Goal: Task Accomplishment & Management: Manage account settings

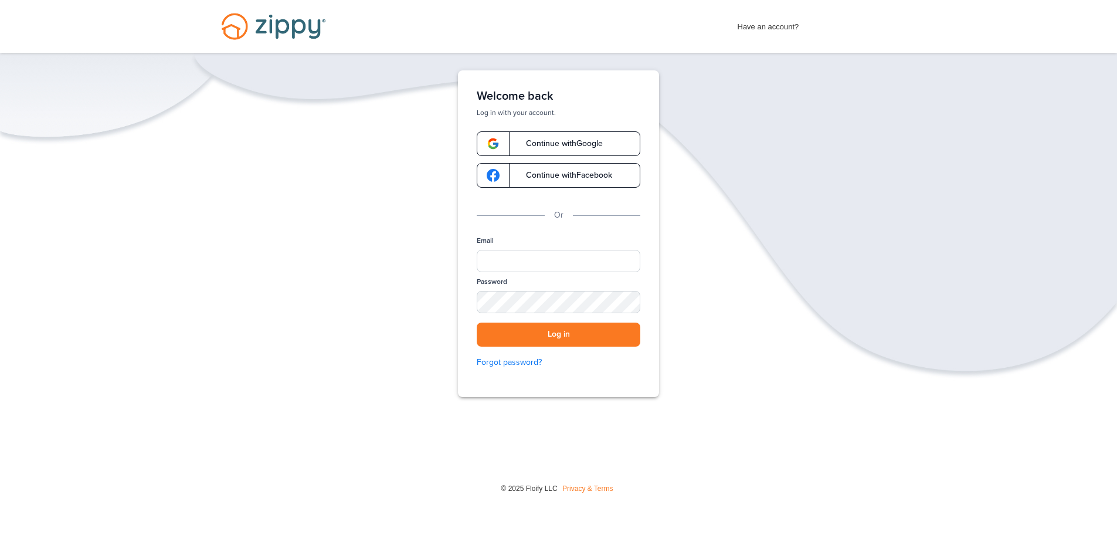
click at [502, 244] on div "Email" at bounding box center [559, 256] width 164 height 41
click at [503, 253] on input "Email" at bounding box center [559, 261] width 164 height 22
type input "**********"
click at [632, 303] on div "SHOW" at bounding box center [626, 302] width 26 height 11
click at [540, 334] on button "Log in" at bounding box center [559, 335] width 164 height 24
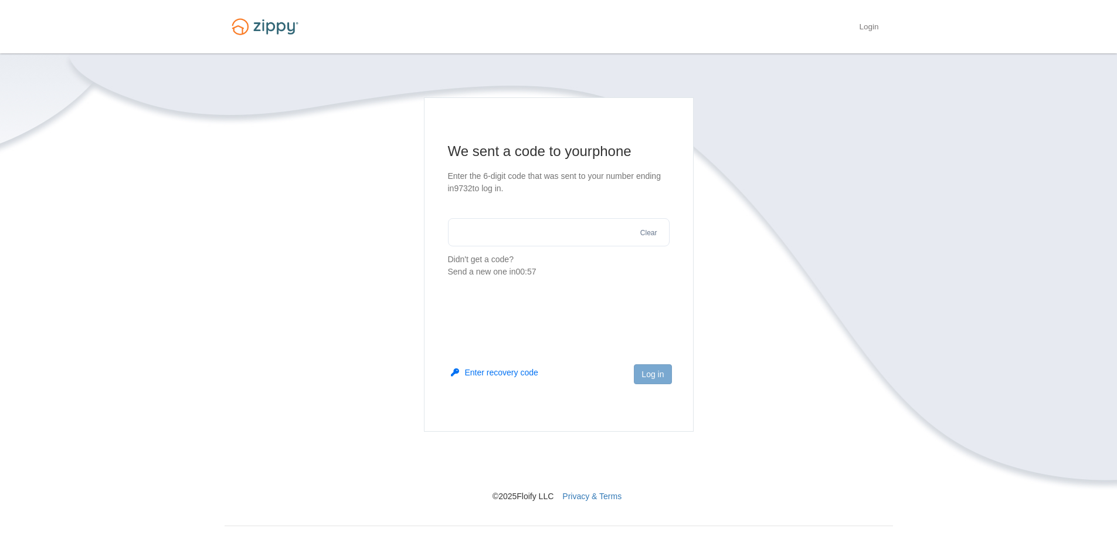
click at [557, 229] on input "text" at bounding box center [559, 232] width 222 height 28
click at [532, 229] on input "text" at bounding box center [559, 232] width 222 height 28
click at [550, 259] on button "Send a new one" at bounding box center [545, 259] width 59 height 12
click at [509, 216] on section "We sent a code to your phone Enter the 6-digit code that was sent to your numbe…" at bounding box center [559, 204] width 222 height 124
click at [578, 231] on input "text" at bounding box center [559, 232] width 222 height 28
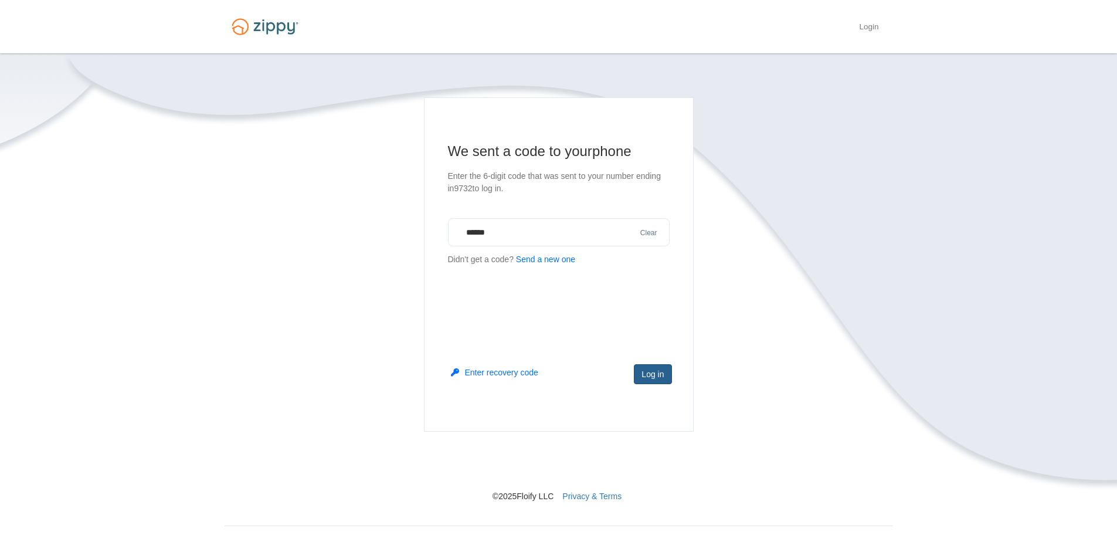
type input "******"
click at [665, 373] on button "Log in" at bounding box center [653, 374] width 38 height 20
click at [547, 269] on button "Send a new one" at bounding box center [545, 272] width 59 height 12
click at [650, 230] on button "Clear" at bounding box center [649, 233] width 24 height 11
click at [549, 258] on button "Send a new one" at bounding box center [545, 259] width 59 height 12
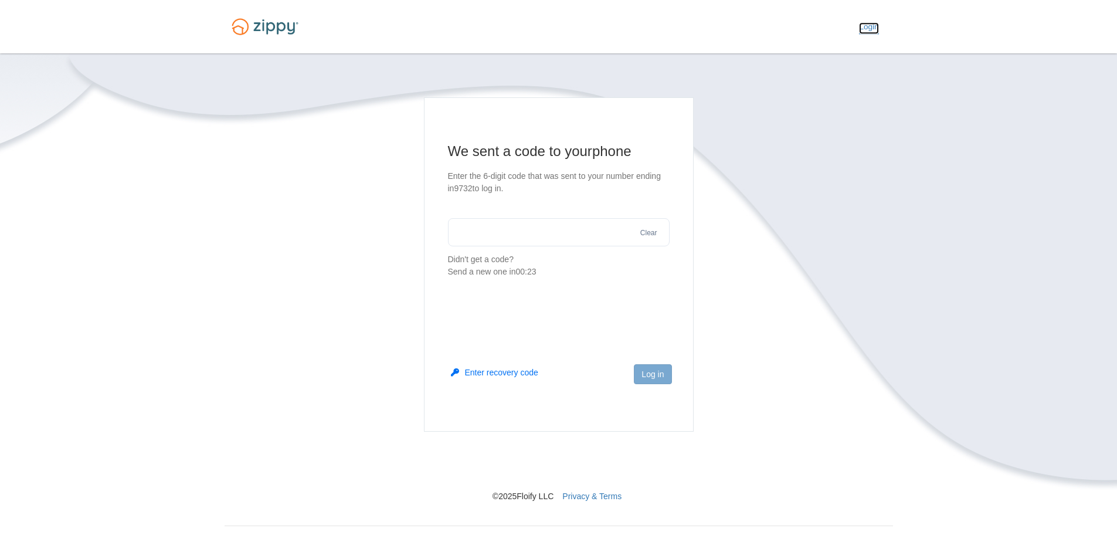
click at [866, 25] on link "Login" at bounding box center [868, 28] width 19 height 12
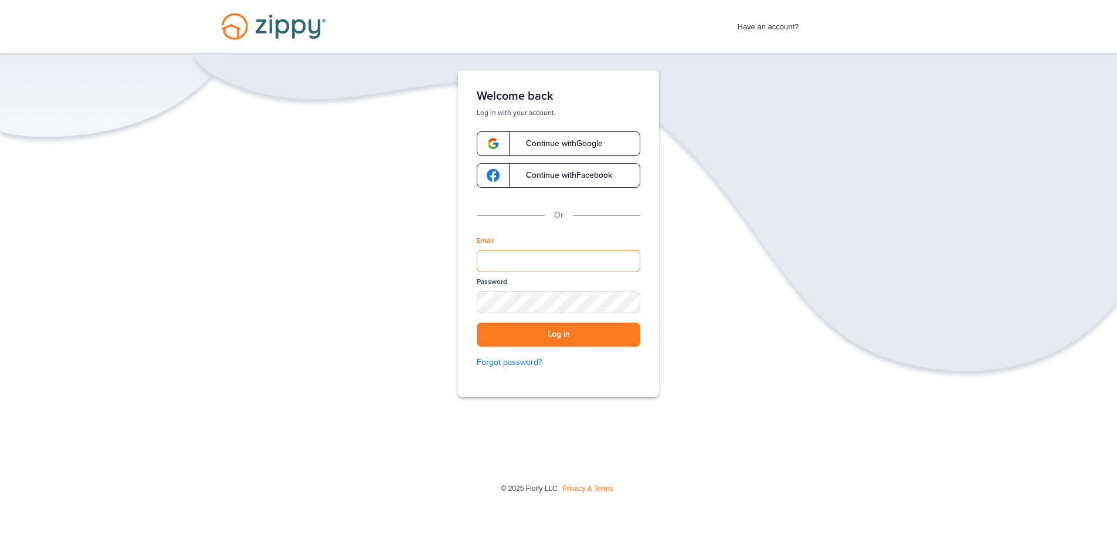
click at [528, 267] on input "Email" at bounding box center [559, 261] width 164 height 22
type input "**********"
click at [630, 301] on div "SHOW" at bounding box center [626, 302] width 26 height 11
click at [545, 326] on button "Log in" at bounding box center [559, 335] width 164 height 24
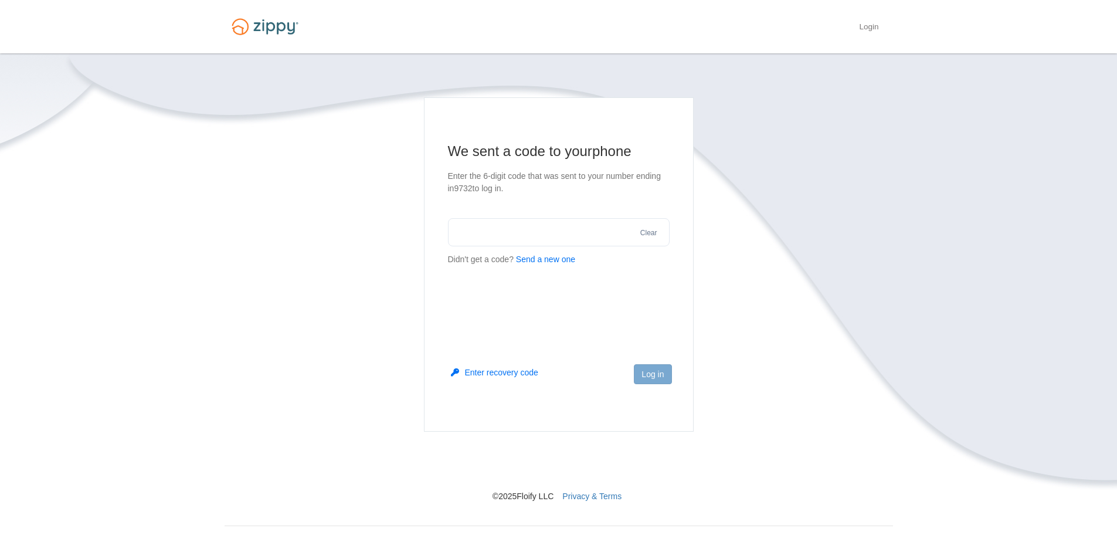
click at [543, 256] on button "Send a new one" at bounding box center [545, 259] width 59 height 12
click at [480, 306] on main "We sent a code to your phone Enter the 6-digit code that was sent to your numbe…" at bounding box center [559, 264] width 270 height 334
click at [479, 293] on main "We sent a code to your phone Enter the 6-digit code that was sent to your numbe…" at bounding box center [559, 264] width 270 height 334
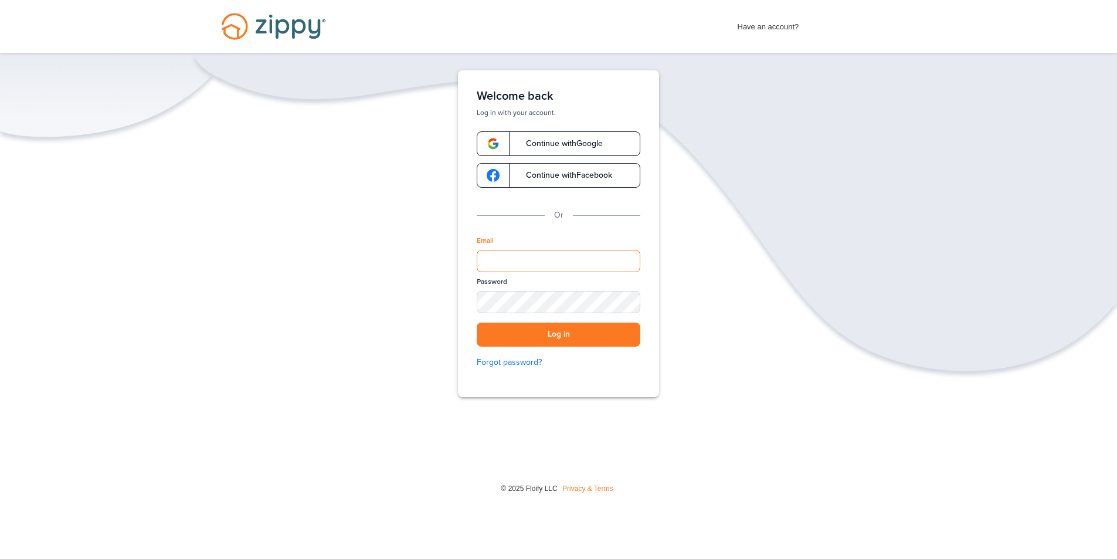
click at [506, 251] on input "Email" at bounding box center [559, 261] width 164 height 22
type input "**********"
click at [625, 302] on div "SHOW" at bounding box center [626, 302] width 26 height 11
click at [574, 333] on button "Log in" at bounding box center [559, 335] width 164 height 24
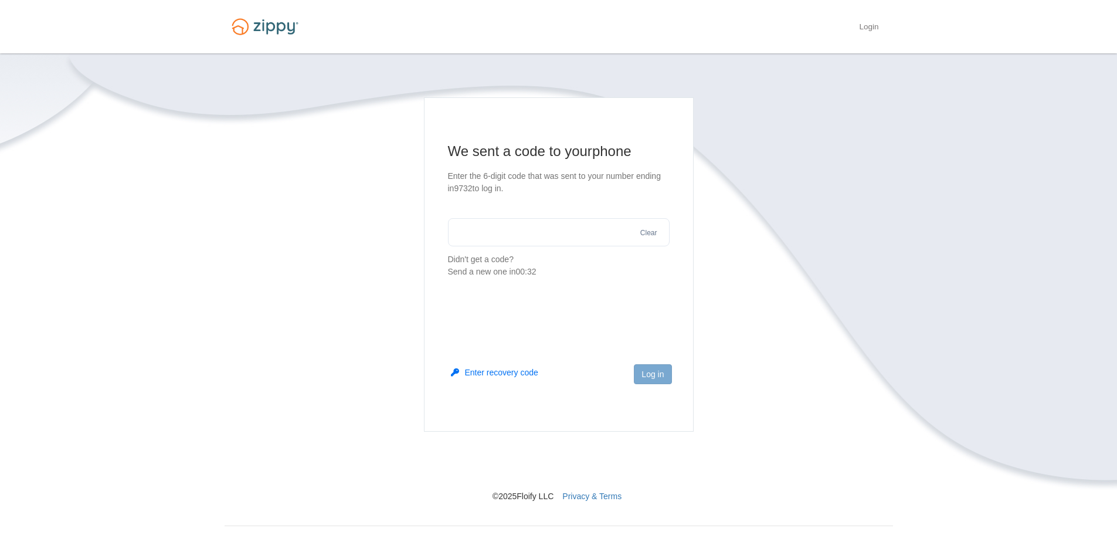
click at [480, 310] on main "We sent a code to your phone Enter the 6-digit code that was sent to your numbe…" at bounding box center [559, 264] width 270 height 334
click at [500, 293] on main "We sent a code to your phone Enter the 6-digit code that was sent to your numbe…" at bounding box center [559, 264] width 270 height 334
drag, startPoint x: 467, startPoint y: 299, endPoint x: 472, endPoint y: 309, distance: 11.8
click at [469, 309] on main "We sent a code to your phone Enter the 6-digit code that was sent to your numbe…" at bounding box center [559, 264] width 270 height 334
click at [495, 360] on footer "Log in" at bounding box center [559, 393] width 269 height 76
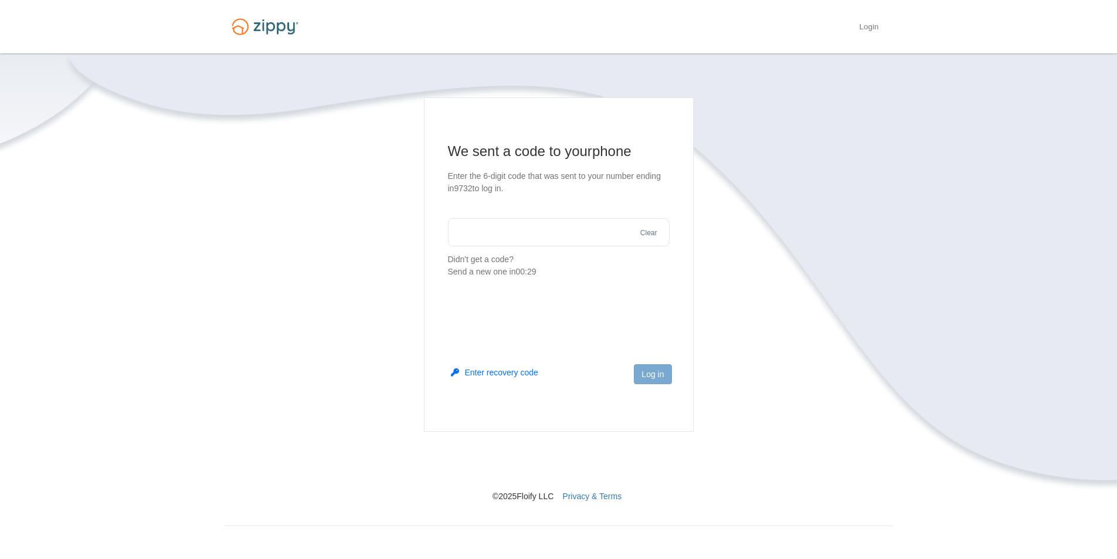
click at [465, 331] on main "We sent a code to your phone Enter the 6-digit code that was sent to your numbe…" at bounding box center [559, 264] width 270 height 334
click at [459, 290] on main "We sent a code to your phone Enter the 6-digit code that was sent to your numbe…" at bounding box center [559, 264] width 270 height 334
drag, startPoint x: 504, startPoint y: 292, endPoint x: 521, endPoint y: 306, distance: 21.3
click at [507, 293] on main "We sent a code to your phone Enter the 6-digit code that was sent to your numbe…" at bounding box center [559, 264] width 270 height 334
click at [485, 297] on main "We sent a code to your phone Enter the 6-digit code that was sent to your numbe…" at bounding box center [559, 264] width 270 height 334
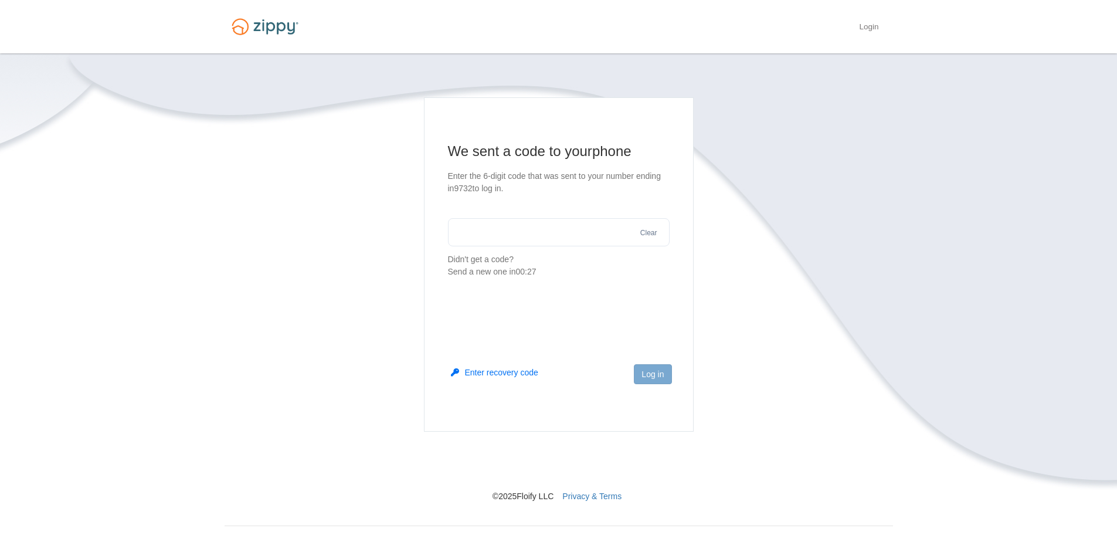
drag, startPoint x: 609, startPoint y: 294, endPoint x: 605, endPoint y: 304, distance: 10.8
click at [610, 294] on main "We sent a code to your phone Enter the 6-digit code that was sent to your numbe…" at bounding box center [559, 264] width 270 height 334
drag, startPoint x: 619, startPoint y: 290, endPoint x: 684, endPoint y: 330, distance: 76.2
click at [629, 294] on main "We sent a code to your phone Enter the 6-digit code that was sent to your numbe…" at bounding box center [559, 264] width 270 height 334
click at [486, 343] on main "We sent a code to your phone Enter the 6-digit code that was sent to your numbe…" at bounding box center [559, 264] width 270 height 334
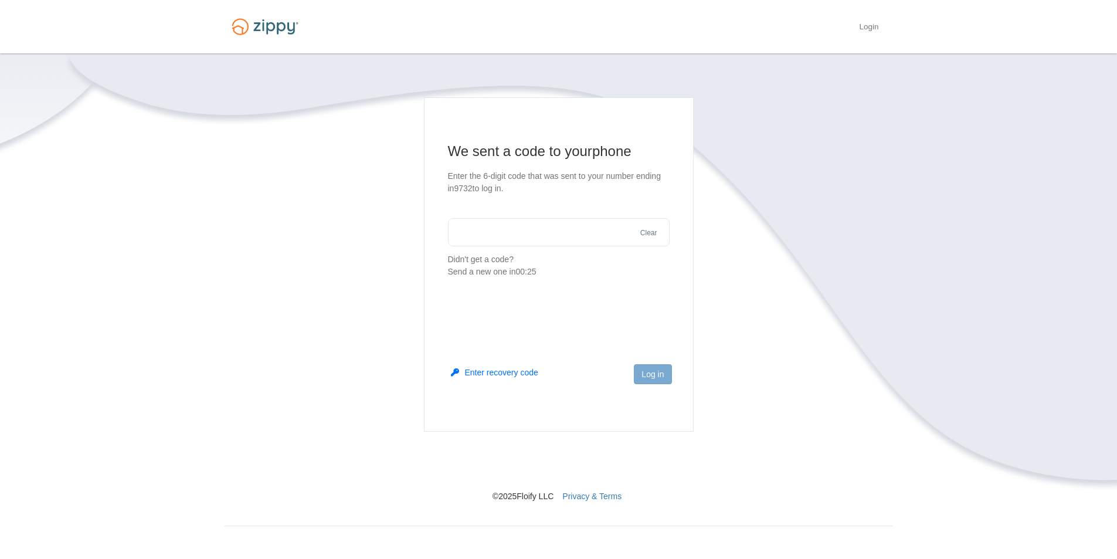
click at [483, 374] on button "Enter recovery code" at bounding box center [494, 373] width 87 height 12
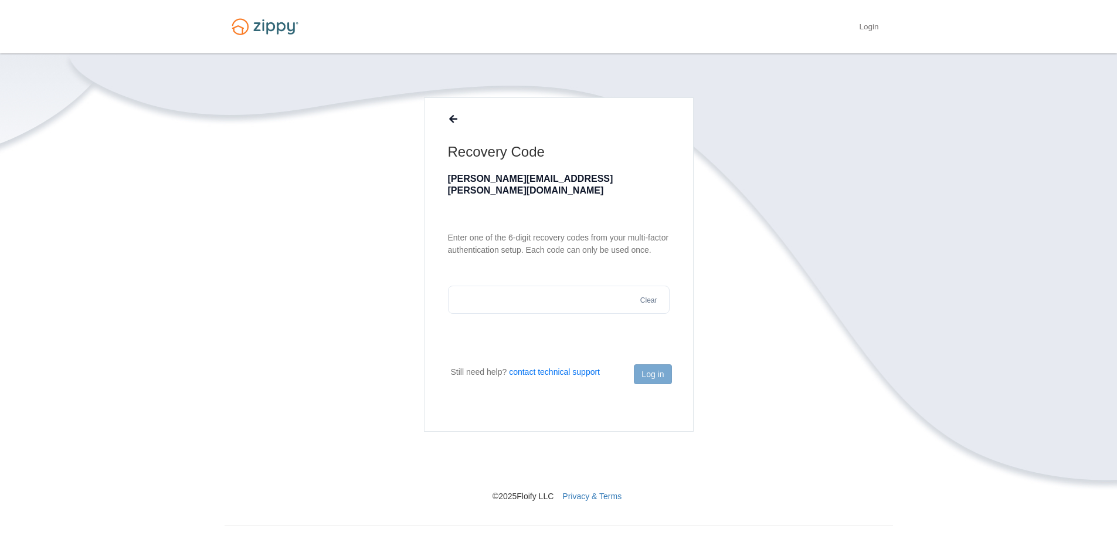
click at [504, 294] on input "text" at bounding box center [559, 300] width 222 height 28
click at [650, 375] on button "Log in" at bounding box center [653, 374] width 38 height 20
click at [588, 286] on input "******" at bounding box center [559, 300] width 222 height 28
type input "*"
type input "******"
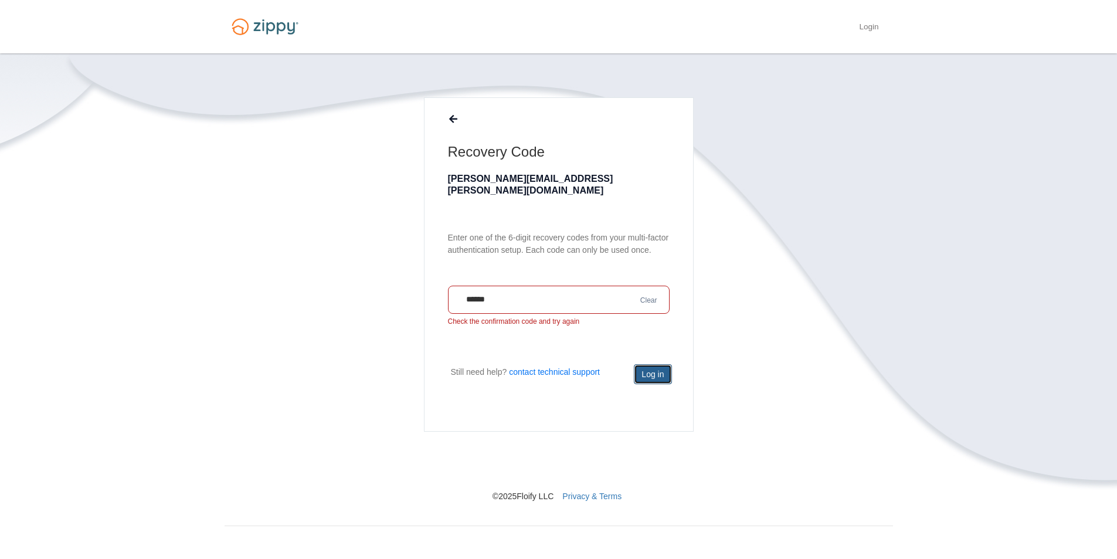
click at [662, 376] on button "Log in" at bounding box center [653, 374] width 38 height 20
click at [648, 321] on main "Recovery Code tammy.vestal@yahoo.com Enter one of the 6-digit recovery codes fr…" at bounding box center [559, 264] width 270 height 334
click at [662, 373] on button "Log in" at bounding box center [653, 374] width 38 height 20
click at [550, 371] on button "contact technical support" at bounding box center [554, 372] width 91 height 12
click at [571, 375] on button "contact technical support" at bounding box center [554, 372] width 91 height 12
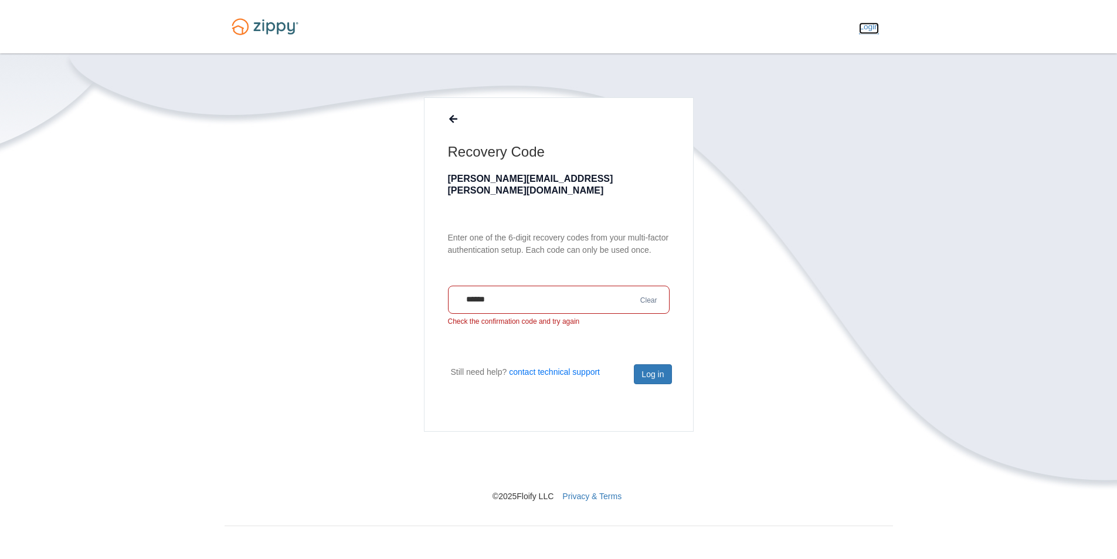
click at [864, 26] on link "Login" at bounding box center [868, 28] width 19 height 12
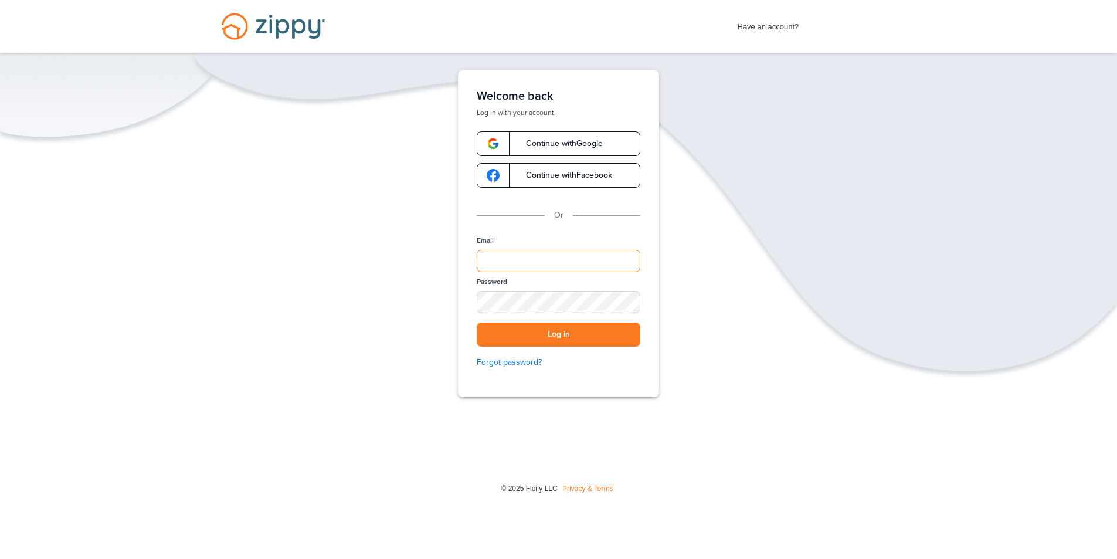
click at [517, 255] on input "Email" at bounding box center [559, 261] width 164 height 22
type input "**********"
drag, startPoint x: 632, startPoint y: 301, endPoint x: 621, endPoint y: 301, distance: 10.6
click at [632, 301] on div "SHOW" at bounding box center [626, 302] width 26 height 11
click at [533, 334] on button "Log in" at bounding box center [559, 335] width 164 height 24
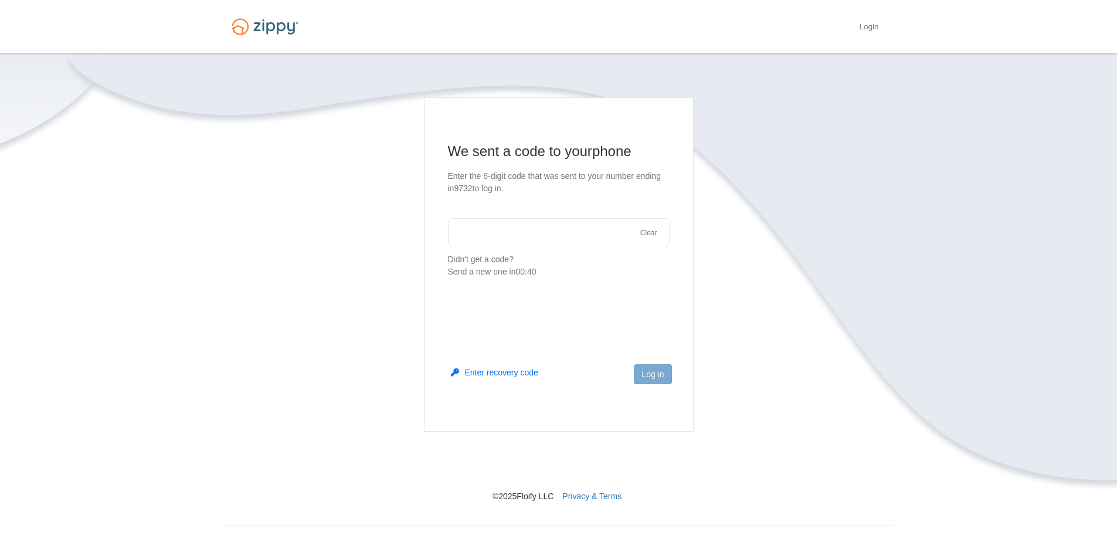
click at [486, 372] on button "Enter recovery code" at bounding box center [494, 373] width 87 height 12
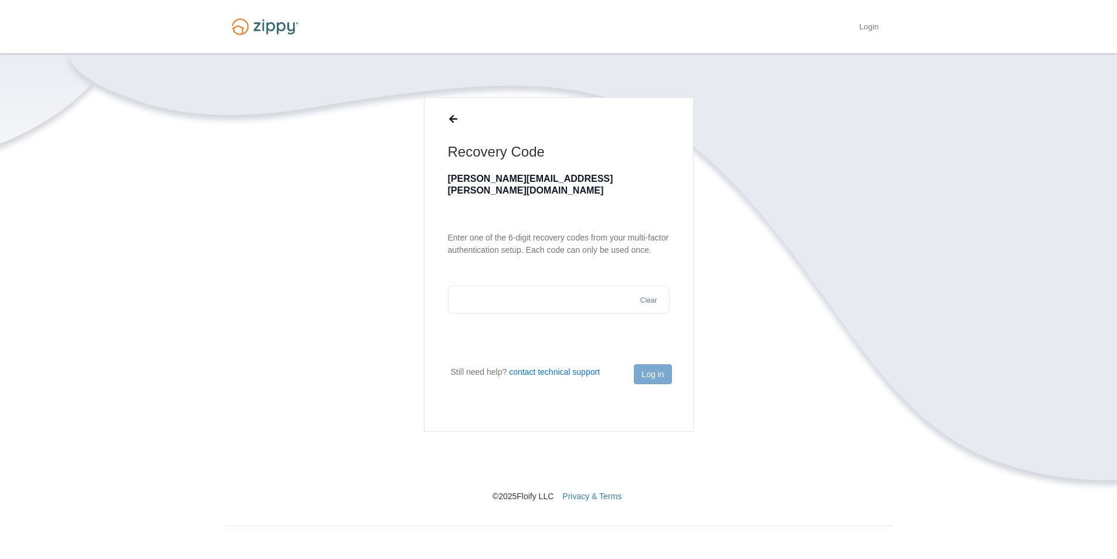
click at [480, 286] on input "text" at bounding box center [559, 300] width 222 height 28
type input "******"
click at [657, 375] on button "Log in" at bounding box center [653, 374] width 38 height 20
drag, startPoint x: 643, startPoint y: 289, endPoint x: 630, endPoint y: 288, distance: 12.9
click at [644, 295] on button "Clear" at bounding box center [649, 300] width 24 height 11
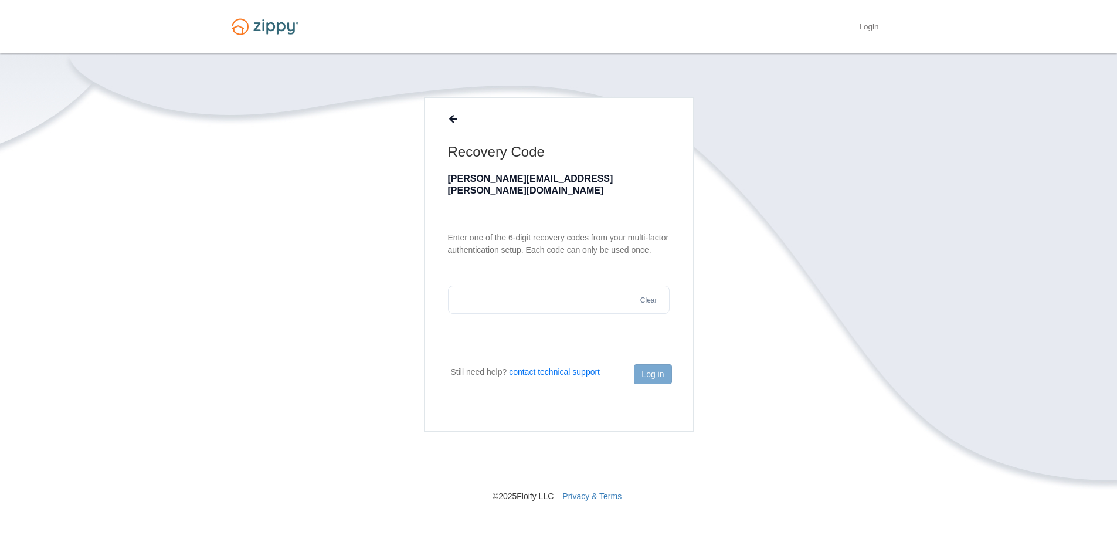
click at [591, 288] on input "text" at bounding box center [559, 300] width 222 height 28
click at [653, 369] on button "Log in" at bounding box center [653, 374] width 38 height 20
drag, startPoint x: 604, startPoint y: 289, endPoint x: 481, endPoint y: 293, distance: 123.2
click at [482, 293] on input "******" at bounding box center [559, 300] width 222 height 28
type input "*"
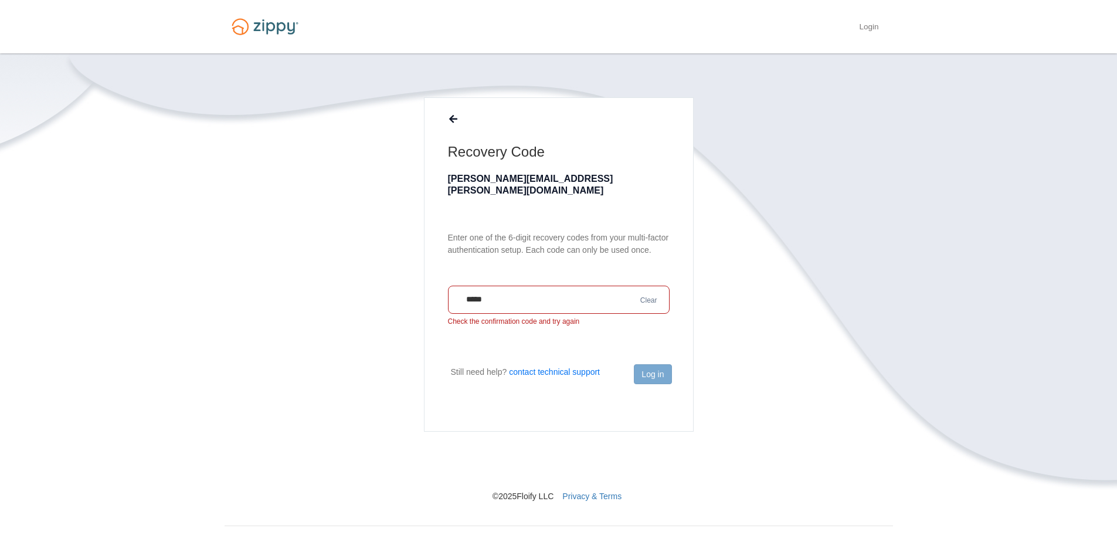
type input "******"
click at [646, 372] on button "Log in" at bounding box center [653, 374] width 38 height 20
click at [650, 295] on button "Clear" at bounding box center [649, 300] width 24 height 11
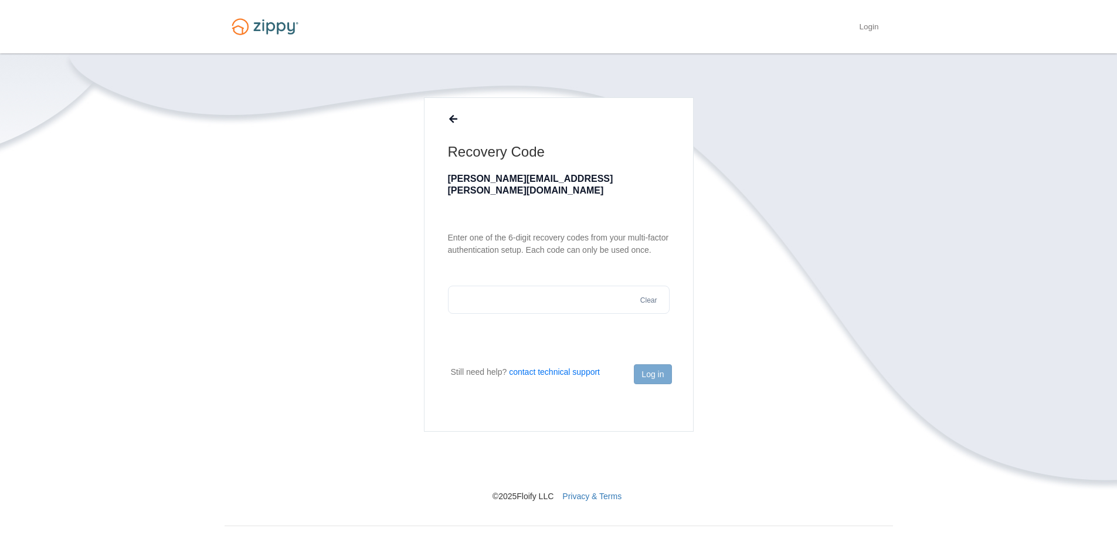
click at [550, 263] on section "Recovery Code tammy.vestal@yahoo.com Enter one of the 6-digit recovery codes fr…" at bounding box center [559, 213] width 222 height 201
drag, startPoint x: 650, startPoint y: 386, endPoint x: 650, endPoint y: 371, distance: 14.7
click at [650, 385] on footer "Log in" at bounding box center [559, 393] width 269 height 76
click at [869, 26] on link "Login" at bounding box center [868, 28] width 19 height 12
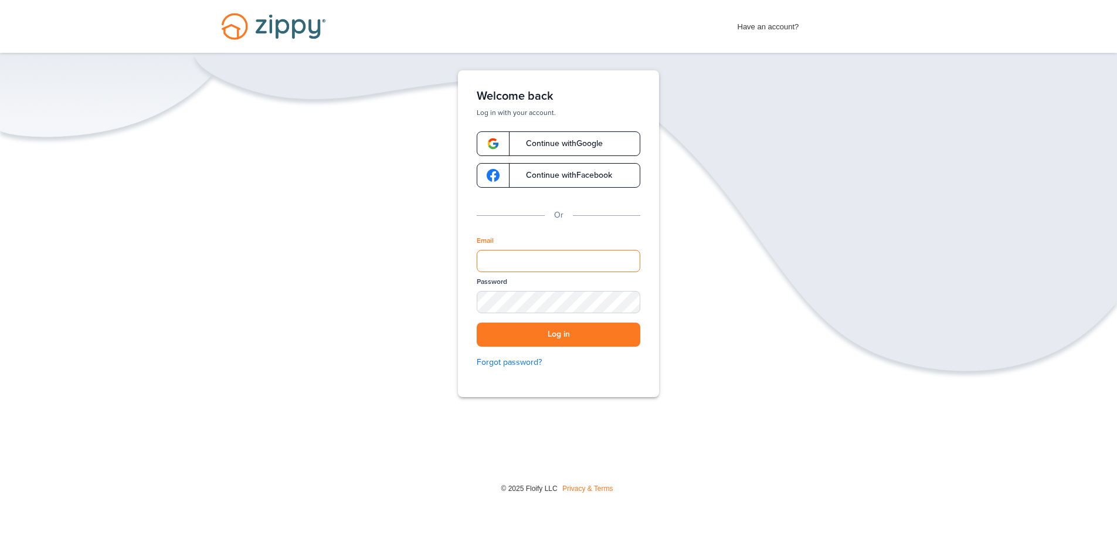
click at [513, 260] on input "Email" at bounding box center [559, 261] width 164 height 22
type input "**********"
click at [633, 301] on div "SHOW" at bounding box center [626, 302] width 26 height 11
click at [525, 336] on button "Log in" at bounding box center [559, 335] width 164 height 24
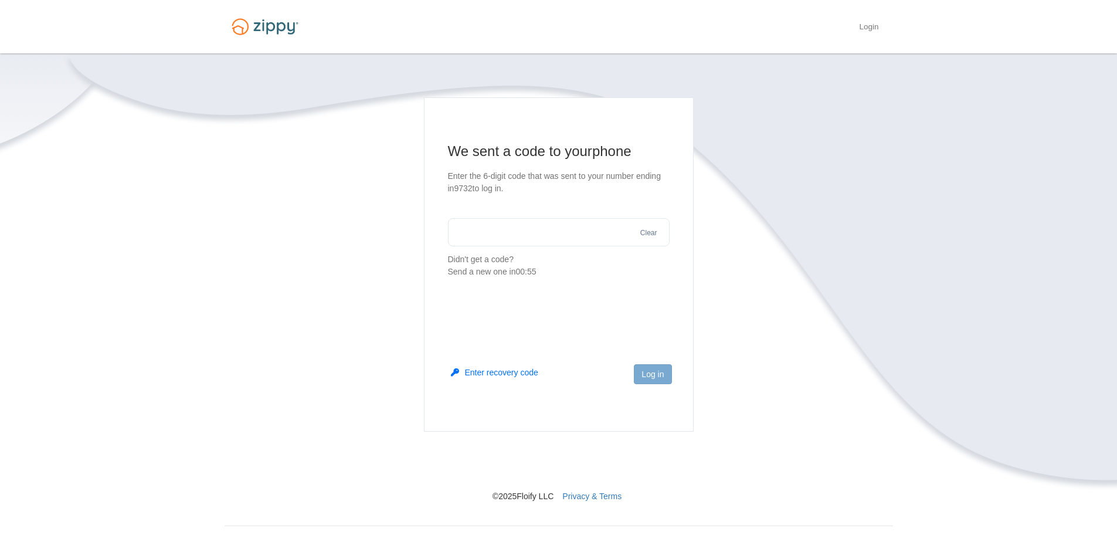
click at [493, 373] on button "Enter recovery code" at bounding box center [494, 373] width 87 height 12
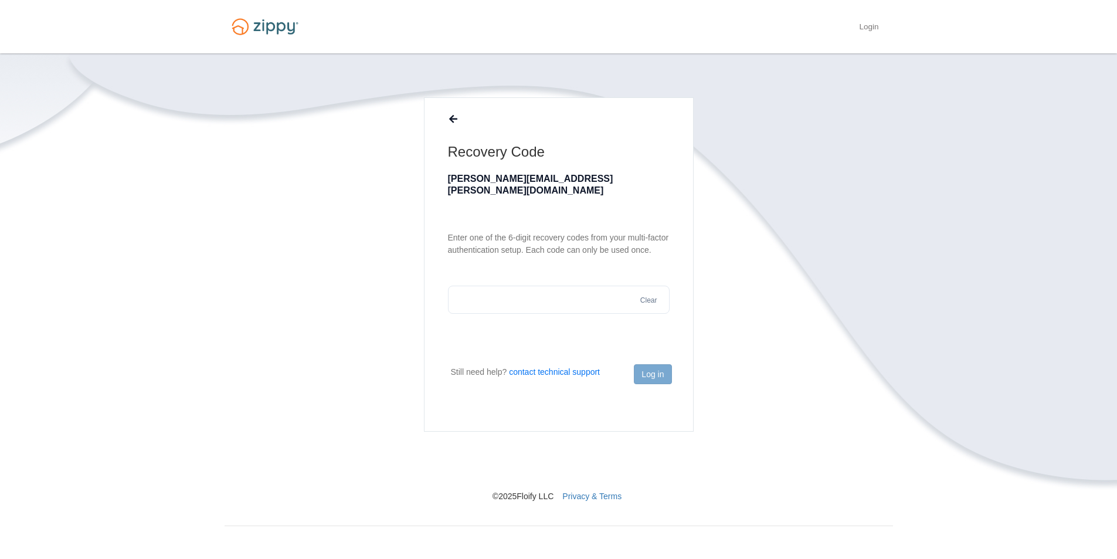
click at [509, 303] on main "Recovery Code [PERSON_NAME][EMAIL_ADDRESS][PERSON_NAME][DOMAIN_NAME] Enter one …" at bounding box center [559, 264] width 270 height 334
click at [500, 286] on input "text" at bounding box center [559, 300] width 222 height 28
click at [551, 287] on input "text" at bounding box center [559, 300] width 222 height 28
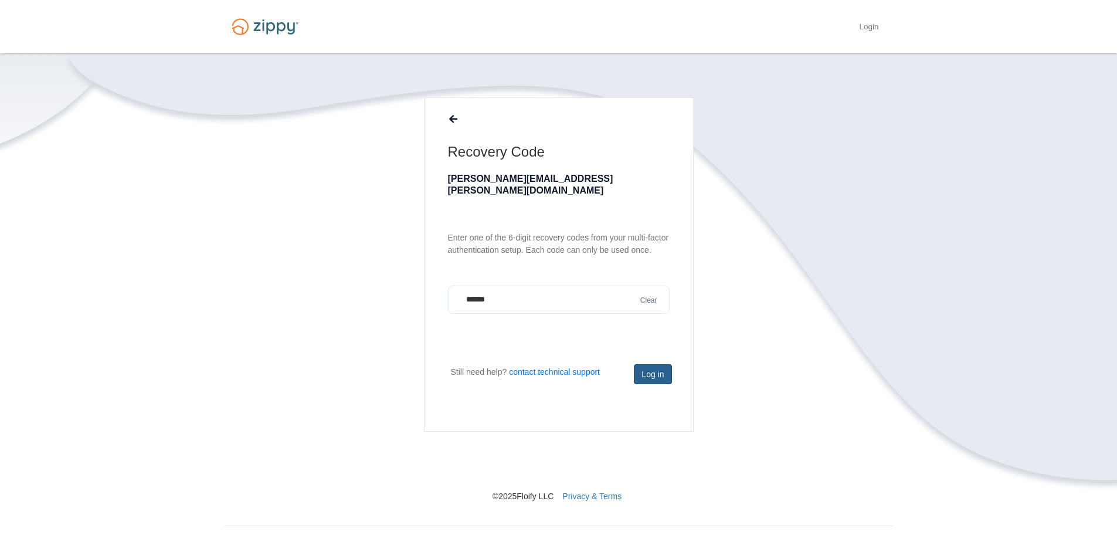
type input "******"
click at [647, 370] on button "Log in" at bounding box center [653, 374] width 38 height 20
click at [650, 295] on button "Clear" at bounding box center [649, 300] width 24 height 11
click at [647, 295] on button "Clear" at bounding box center [649, 300] width 24 height 11
click at [648, 295] on button "Clear" at bounding box center [649, 300] width 24 height 11
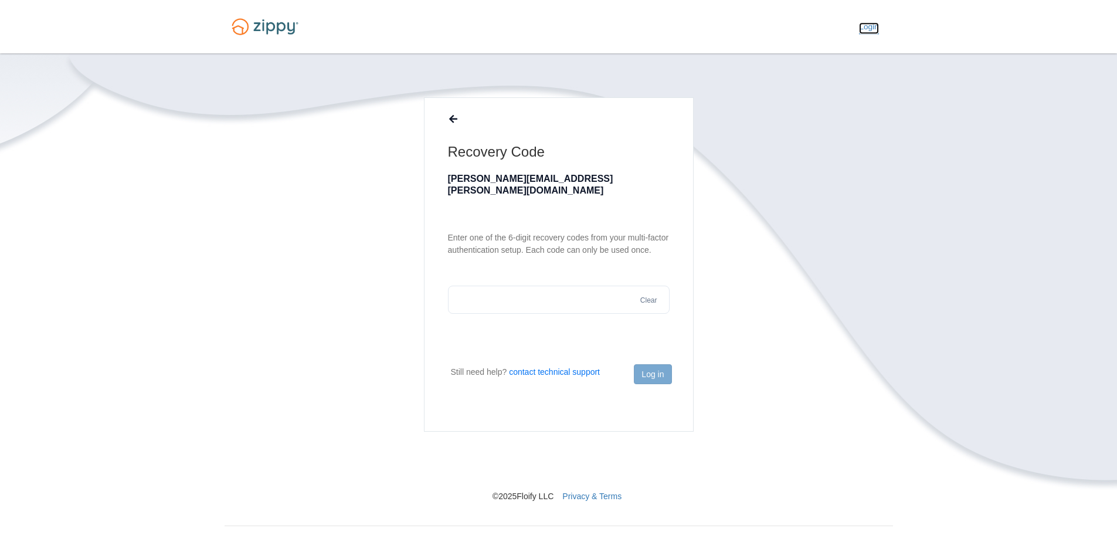
click at [872, 27] on link "Login" at bounding box center [868, 28] width 19 height 12
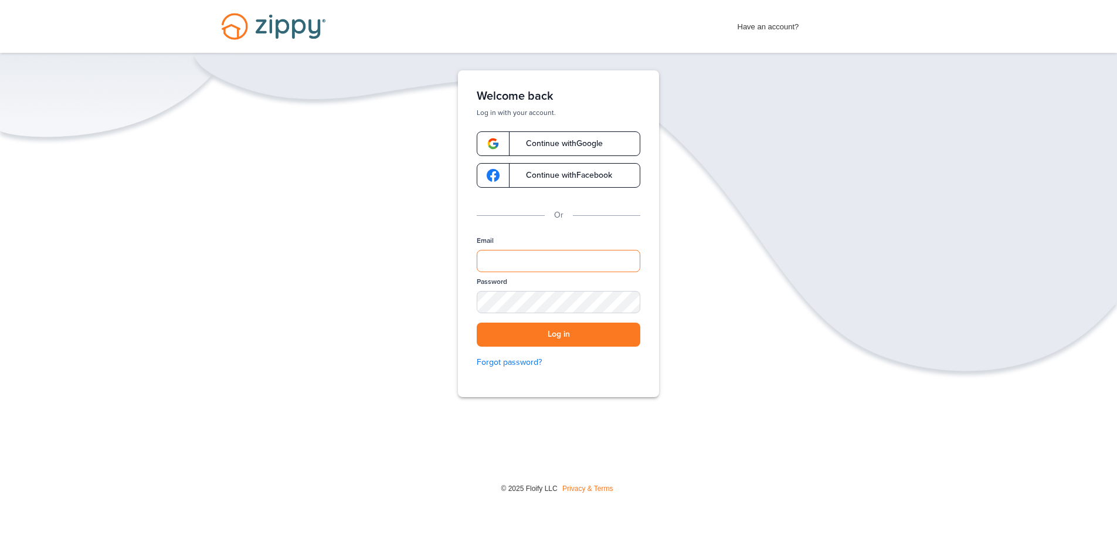
click at [526, 255] on input "Email" at bounding box center [559, 261] width 164 height 22
type input "**********"
click at [518, 330] on button "Log in" at bounding box center [559, 335] width 164 height 24
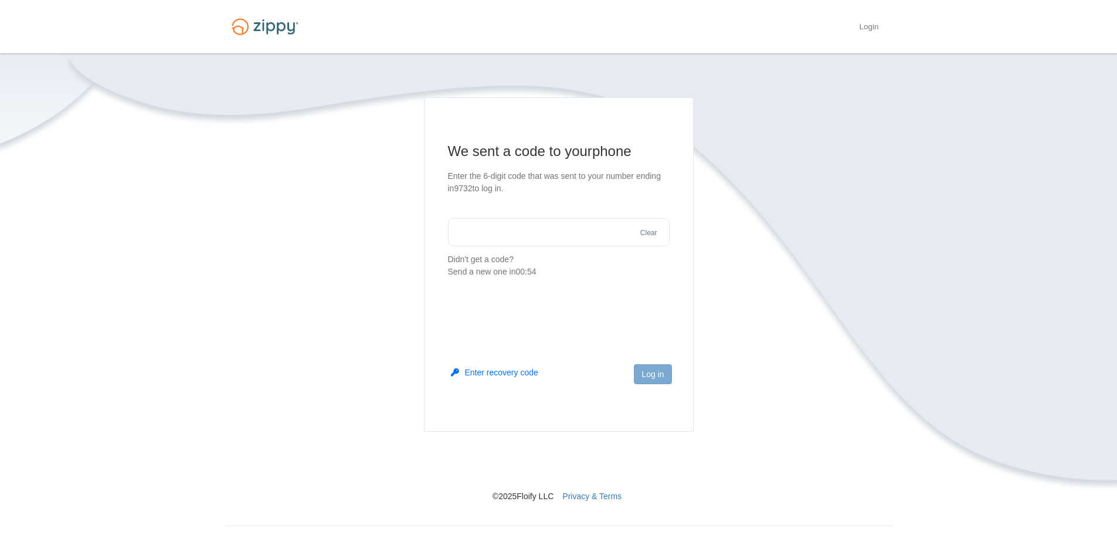
click at [487, 370] on button "Enter recovery code" at bounding box center [494, 373] width 87 height 12
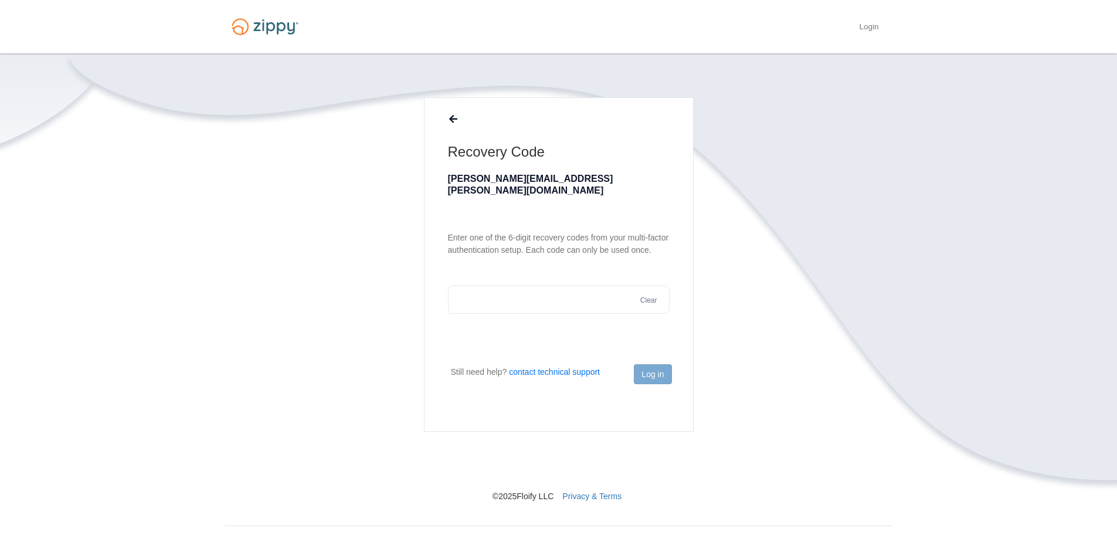
click at [538, 286] on input "text" at bounding box center [559, 300] width 222 height 28
type input "******"
click at [652, 374] on button "Log in" at bounding box center [653, 374] width 38 height 20
click at [645, 295] on button "Clear" at bounding box center [649, 300] width 24 height 11
click at [649, 295] on button "Clear" at bounding box center [649, 300] width 24 height 11
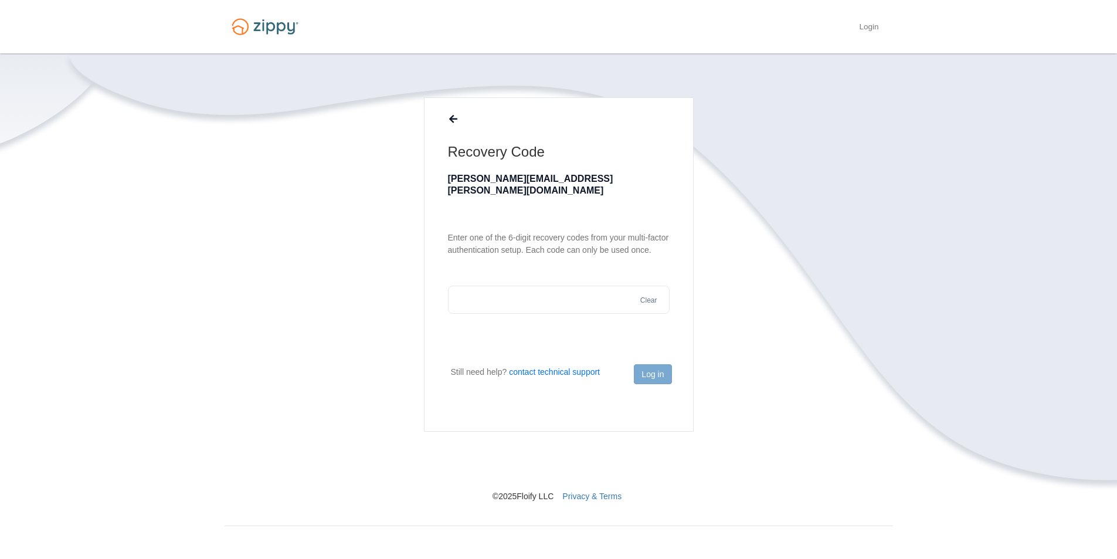
click at [598, 286] on input "text" at bounding box center [559, 300] width 222 height 28
type input "******"
click at [657, 369] on button "Log in" at bounding box center [653, 374] width 38 height 20
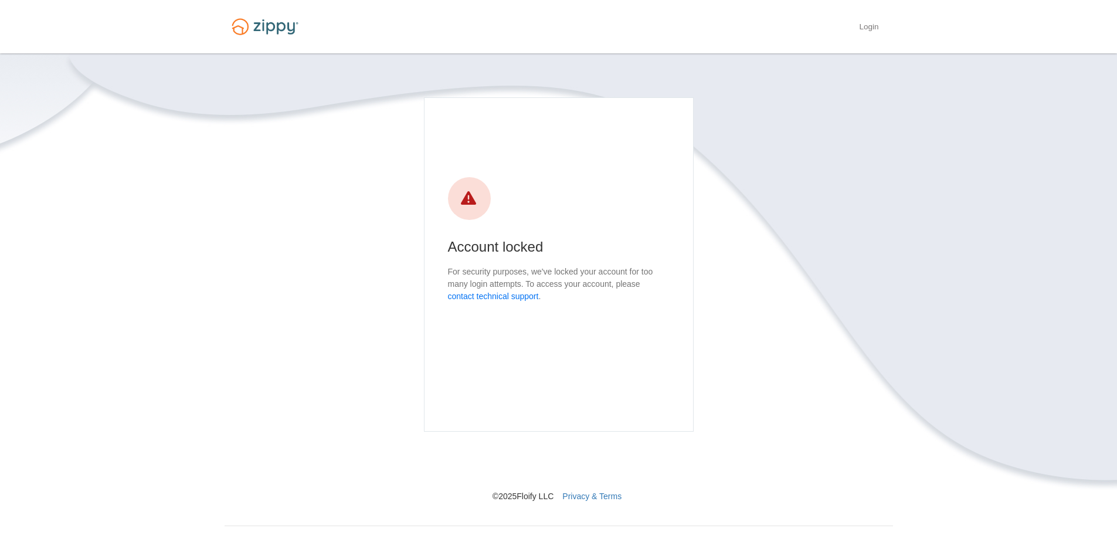
click at [513, 291] on button "contact technical support" at bounding box center [493, 296] width 91 height 12
click at [867, 24] on link "Login" at bounding box center [868, 28] width 19 height 12
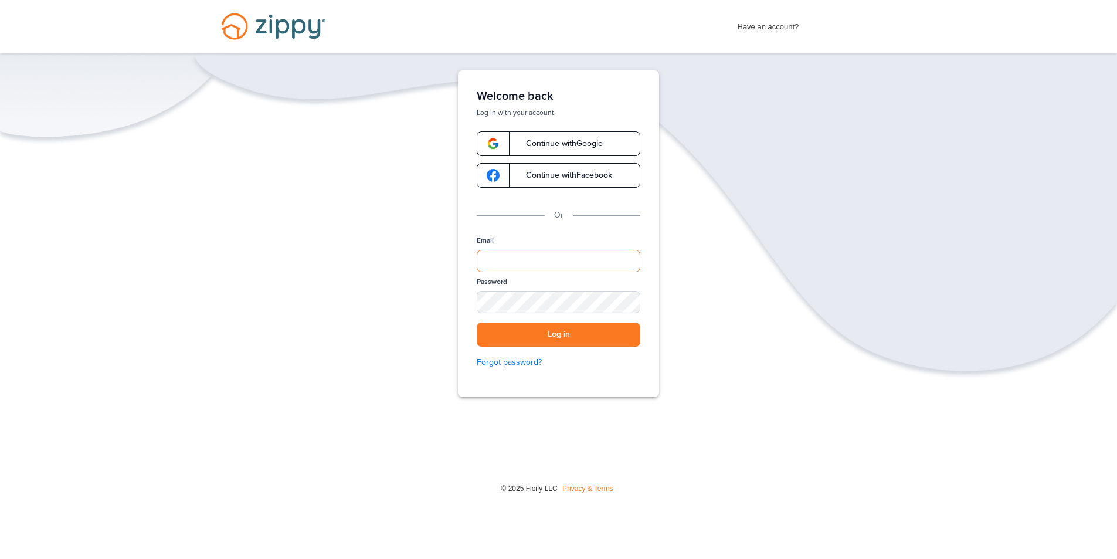
click at [510, 256] on input "Email" at bounding box center [559, 261] width 164 height 22
type input "**********"
click at [625, 301] on div "SHOW" at bounding box center [626, 302] width 26 height 11
click at [541, 333] on button "Log in" at bounding box center [559, 335] width 164 height 24
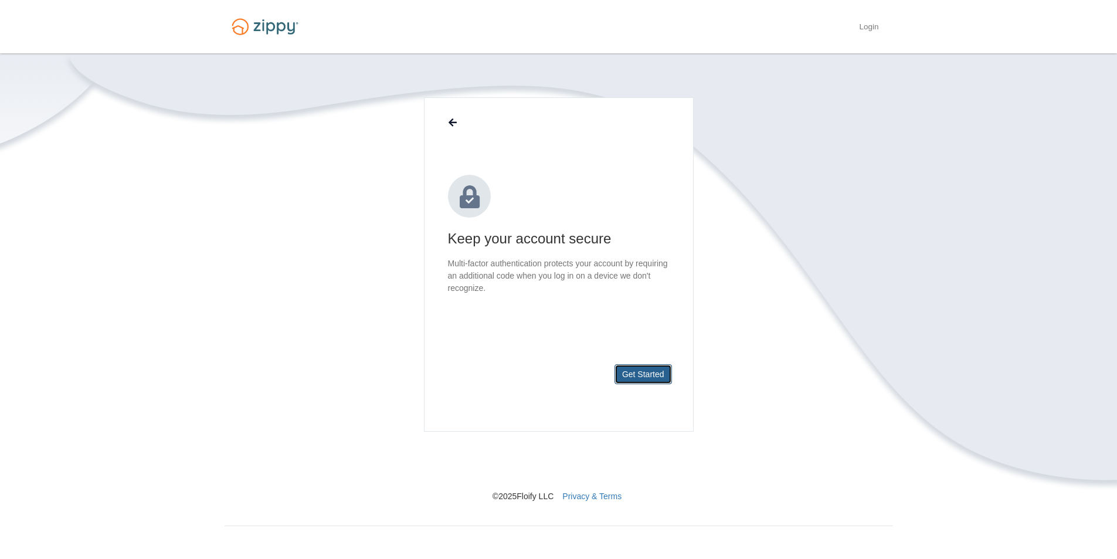
click at [645, 372] on button "Get Started" at bounding box center [643, 374] width 57 height 20
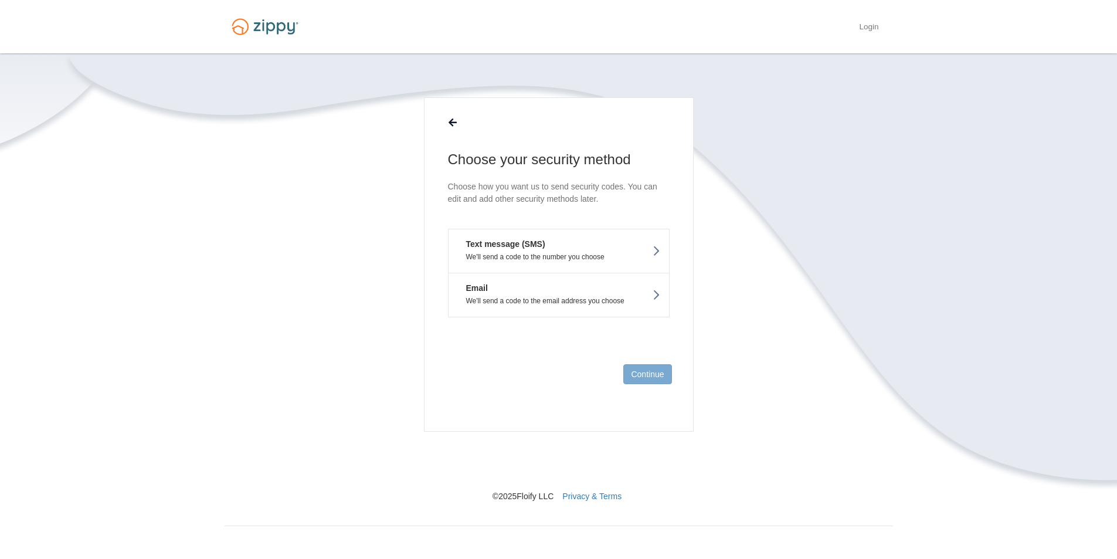
click at [575, 252] on button "Text message (SMS) We'll send a code to the number you choose" at bounding box center [559, 251] width 222 height 44
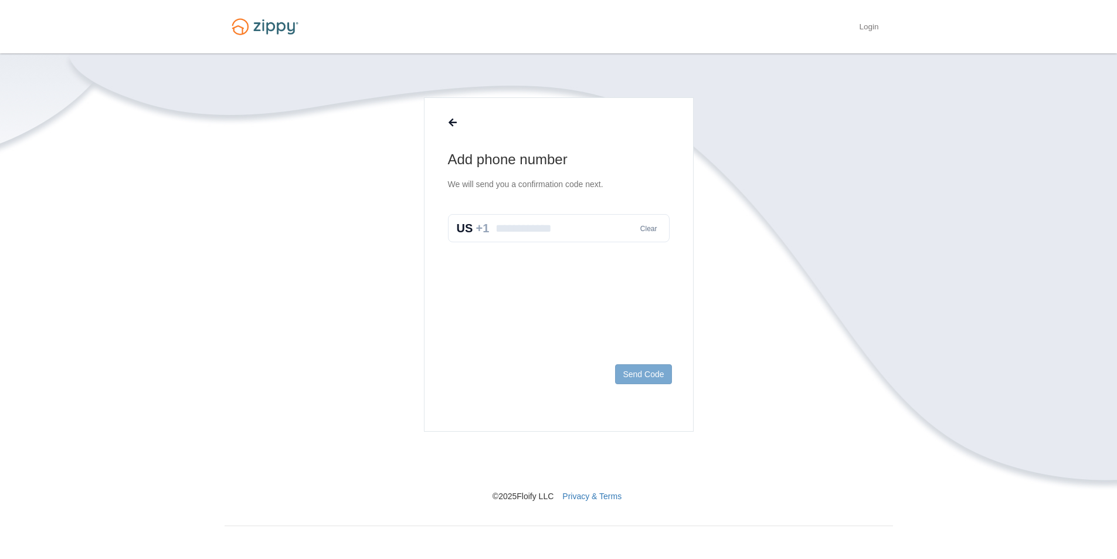
click at [534, 228] on input "text" at bounding box center [559, 228] width 222 height 28
type input "**********"
click at [637, 373] on button "Send Code" at bounding box center [643, 374] width 56 height 20
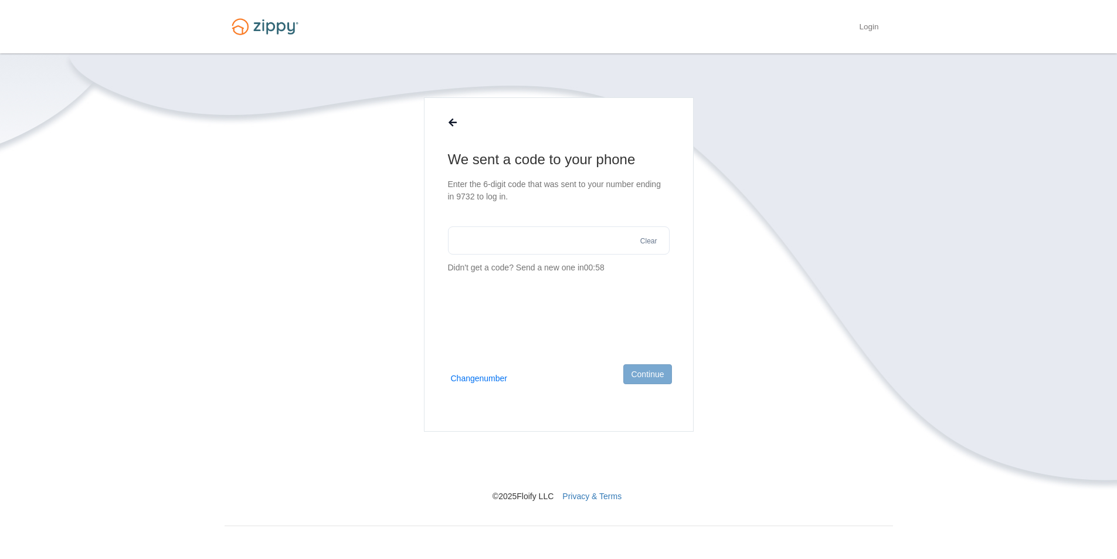
click at [484, 327] on main "We sent a code to your phone Enter the 6-digit code that was sent to your numbe…" at bounding box center [559, 264] width 270 height 334
click at [480, 296] on main "We sent a code to your phone Enter the 6-digit code that was sent to your numbe…" at bounding box center [559, 264] width 270 height 334
click at [600, 236] on input "text" at bounding box center [559, 240] width 222 height 28
type input "******"
click at [644, 375] on button "Continue" at bounding box center [647, 374] width 48 height 20
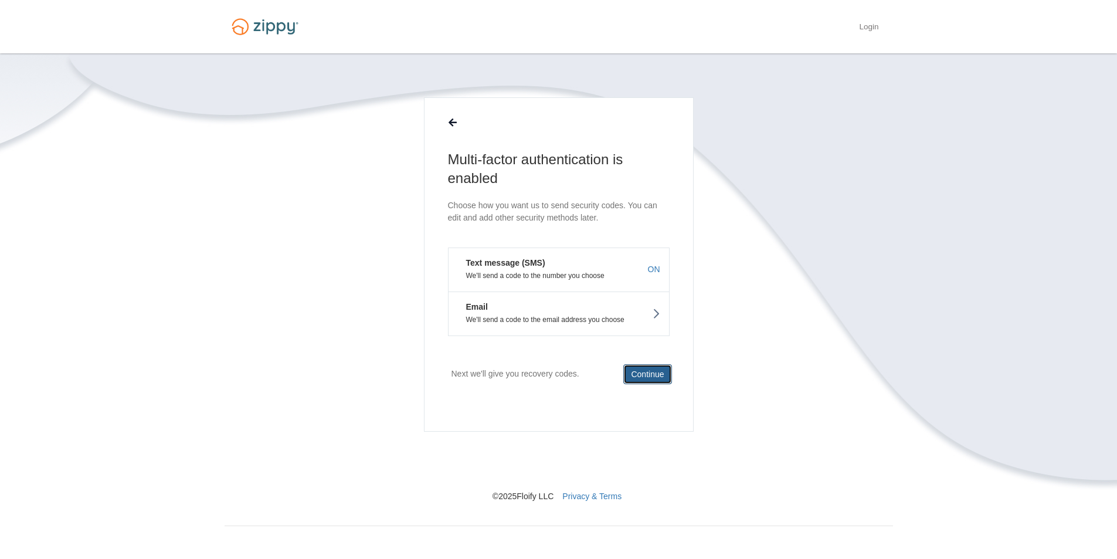
click at [650, 370] on button "Continue" at bounding box center [647, 374] width 48 height 20
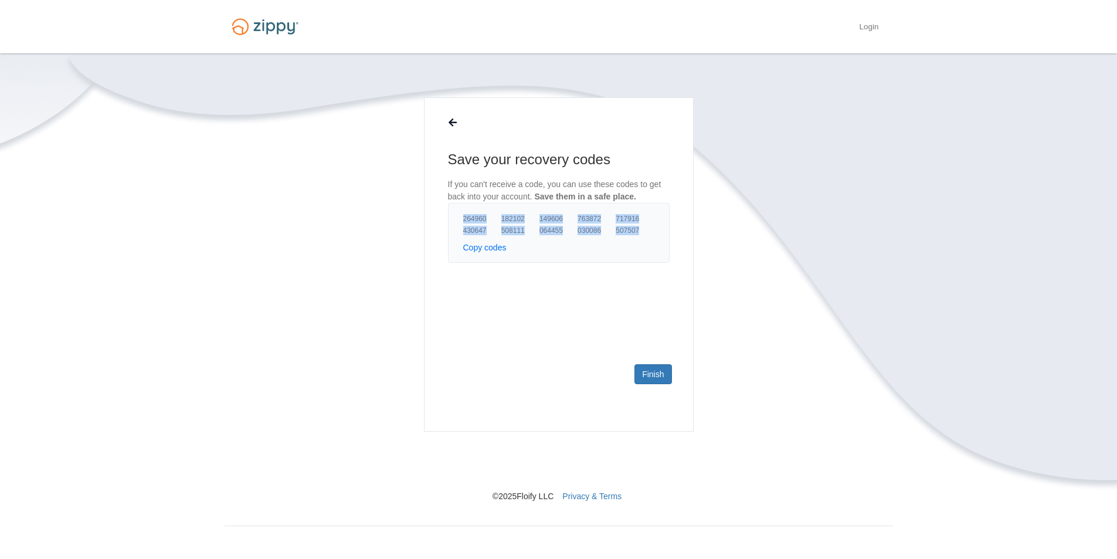
drag, startPoint x: 643, startPoint y: 229, endPoint x: 460, endPoint y: 216, distance: 184.0
click at [460, 216] on div "264960 182102 149606 763872 717916 430647 508111 064455 030086 507507 Copy code…" at bounding box center [559, 233] width 222 height 60
copy div "264960 182102 149606 763872 717916 430647 508111 064455 030086 507507"
click at [650, 369] on link "Finish" at bounding box center [653, 374] width 37 height 20
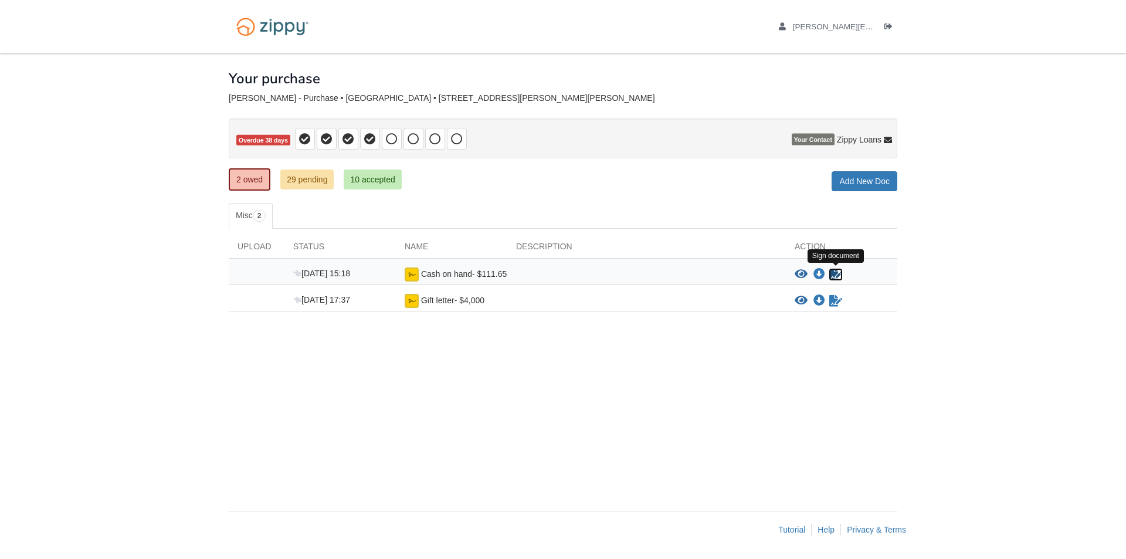
click at [836, 273] on icon "Sign Form" at bounding box center [835, 275] width 13 height 12
click at [884, 25] on icon "Log out" at bounding box center [888, 27] width 8 height 8
